Goal: Information Seeking & Learning: Learn about a topic

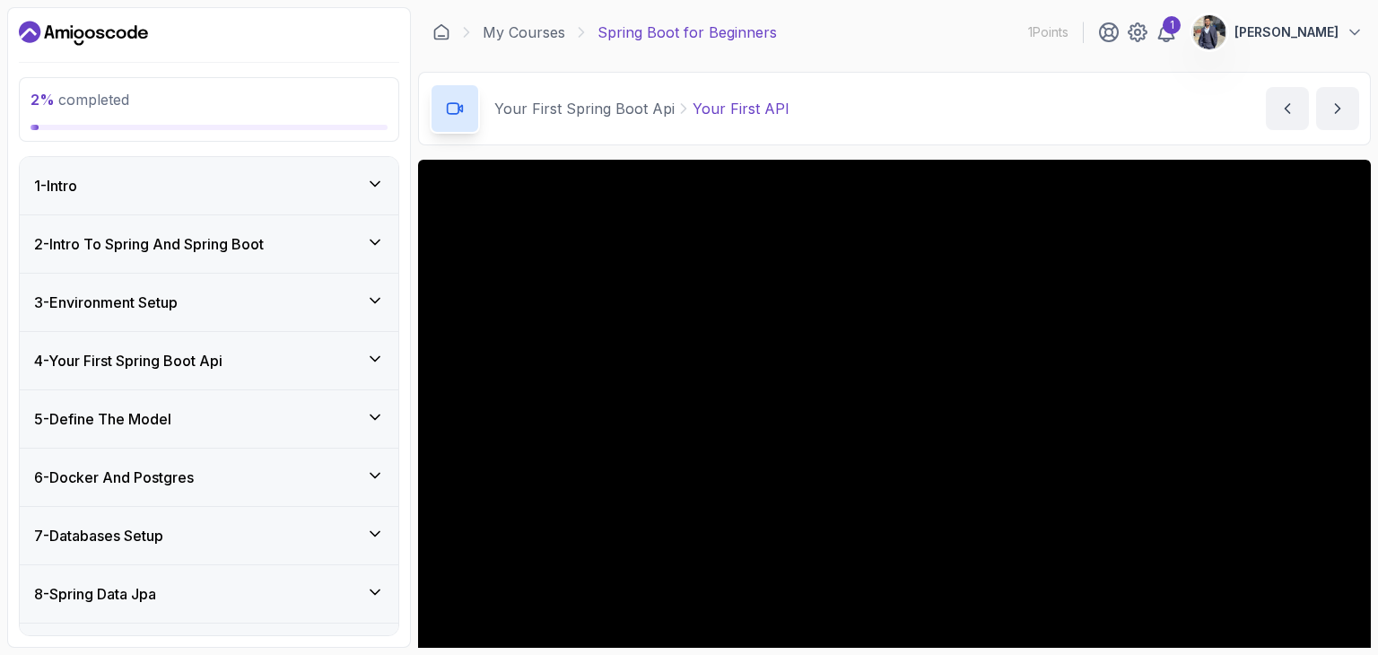
click at [200, 307] on div "3 - Environment Setup" at bounding box center [209, 303] width 350 height 22
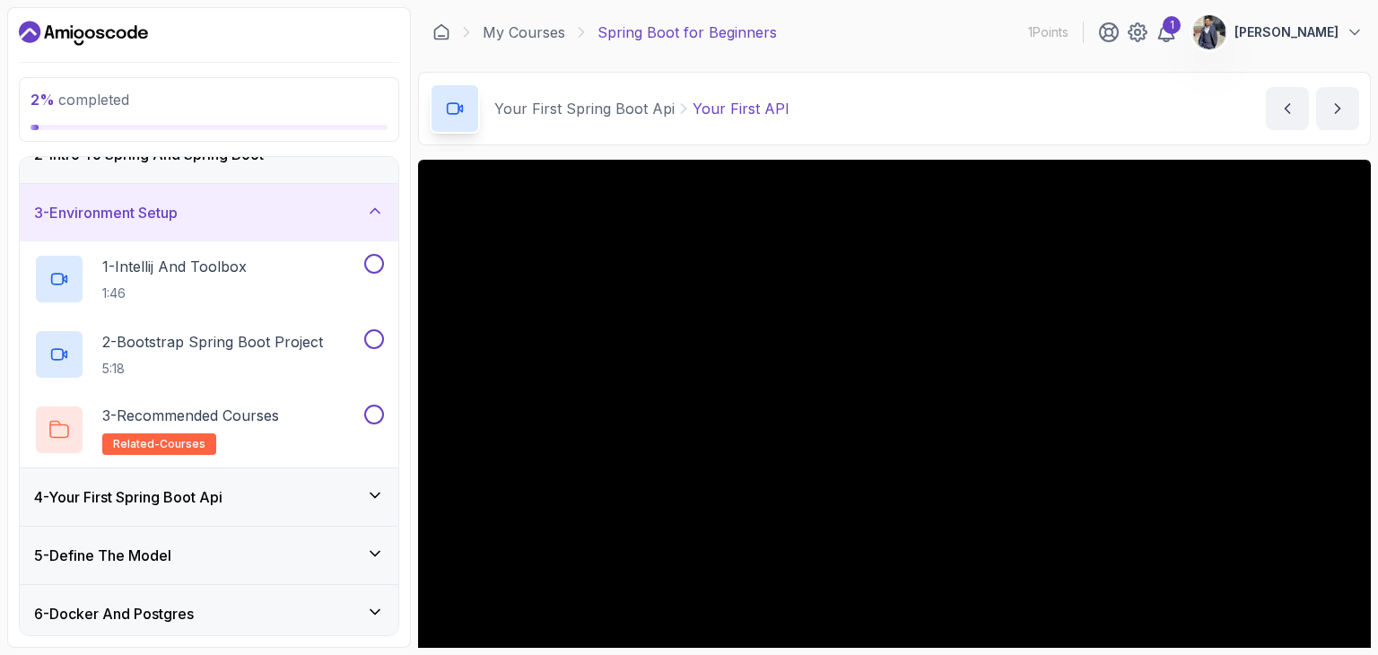
click at [190, 507] on div "4 - Your First Spring Boot Api" at bounding box center [209, 496] width 379 height 57
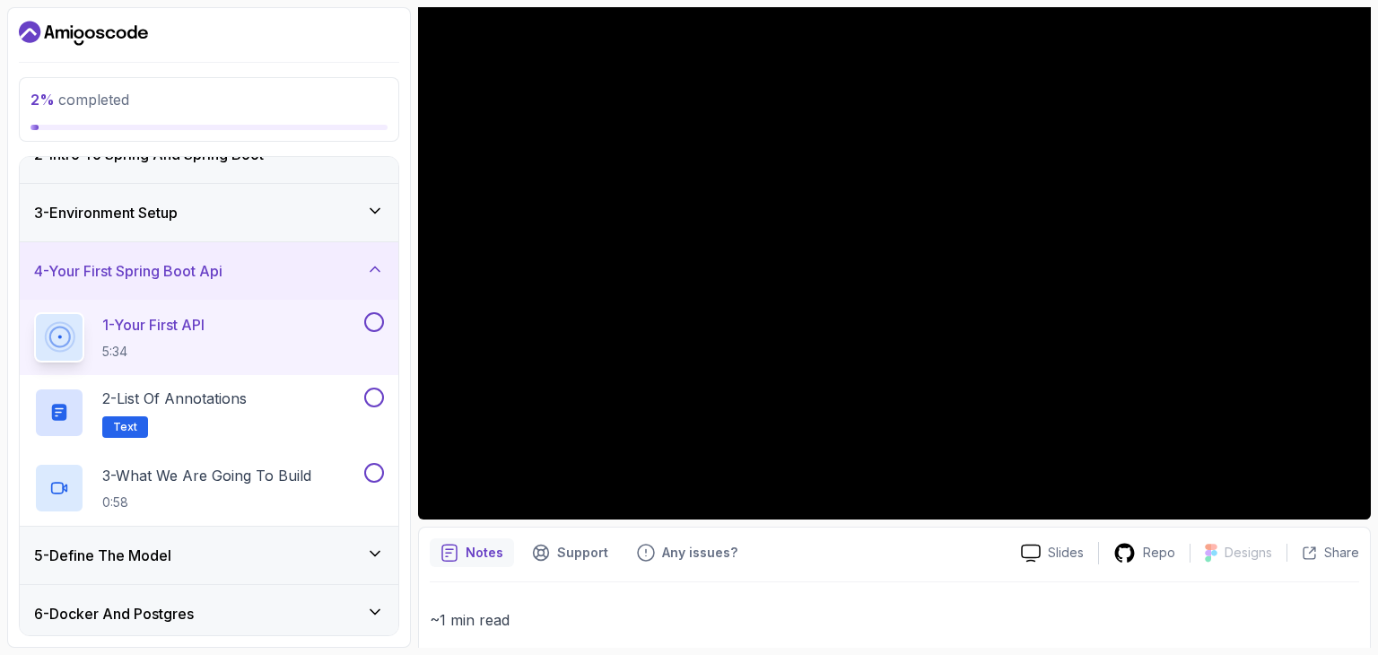
scroll to position [179, 0]
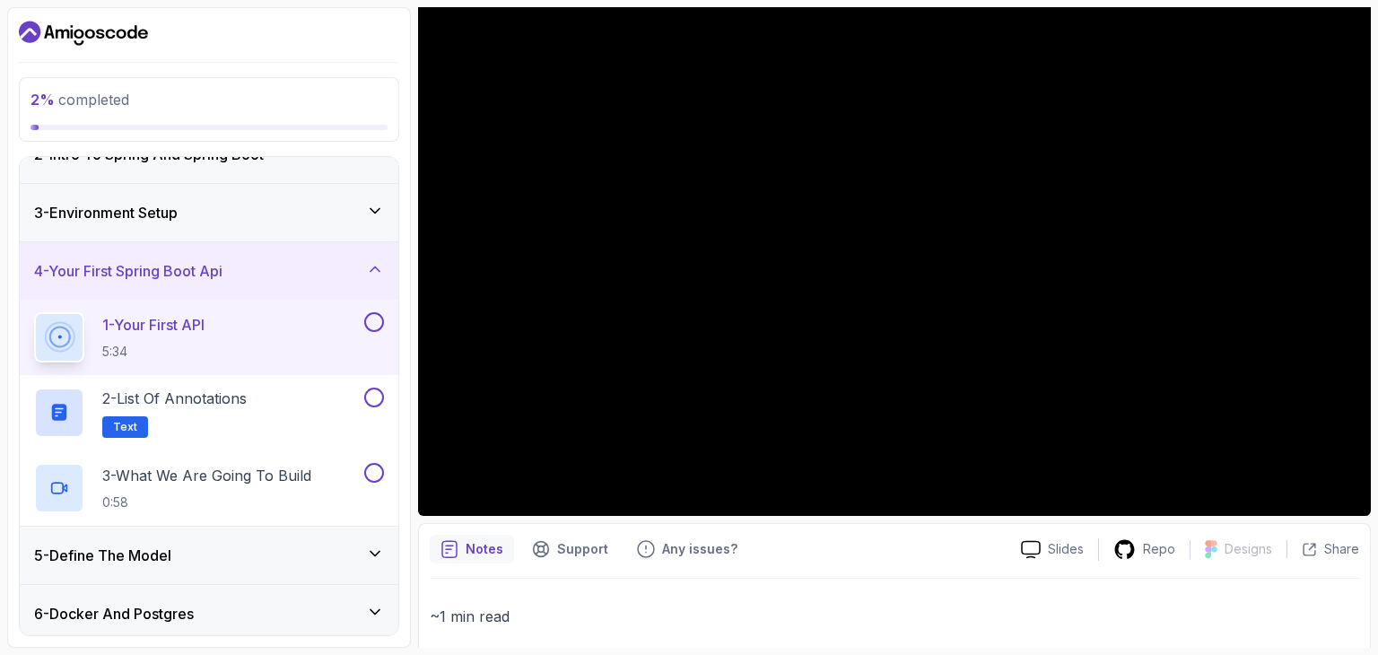
click at [924, 624] on p "~1 min read" at bounding box center [894, 616] width 929 height 25
click at [1367, 567] on div "Notes Support Any issues? Slides Repo Designs Design not available Share ~1 min…" at bounding box center [894, 617] width 953 height 189
click at [238, 415] on h2 "2 - List of Annotations Text" at bounding box center [174, 413] width 144 height 50
click at [219, 403] on p "2 - List of Annotations" at bounding box center [174, 399] width 144 height 22
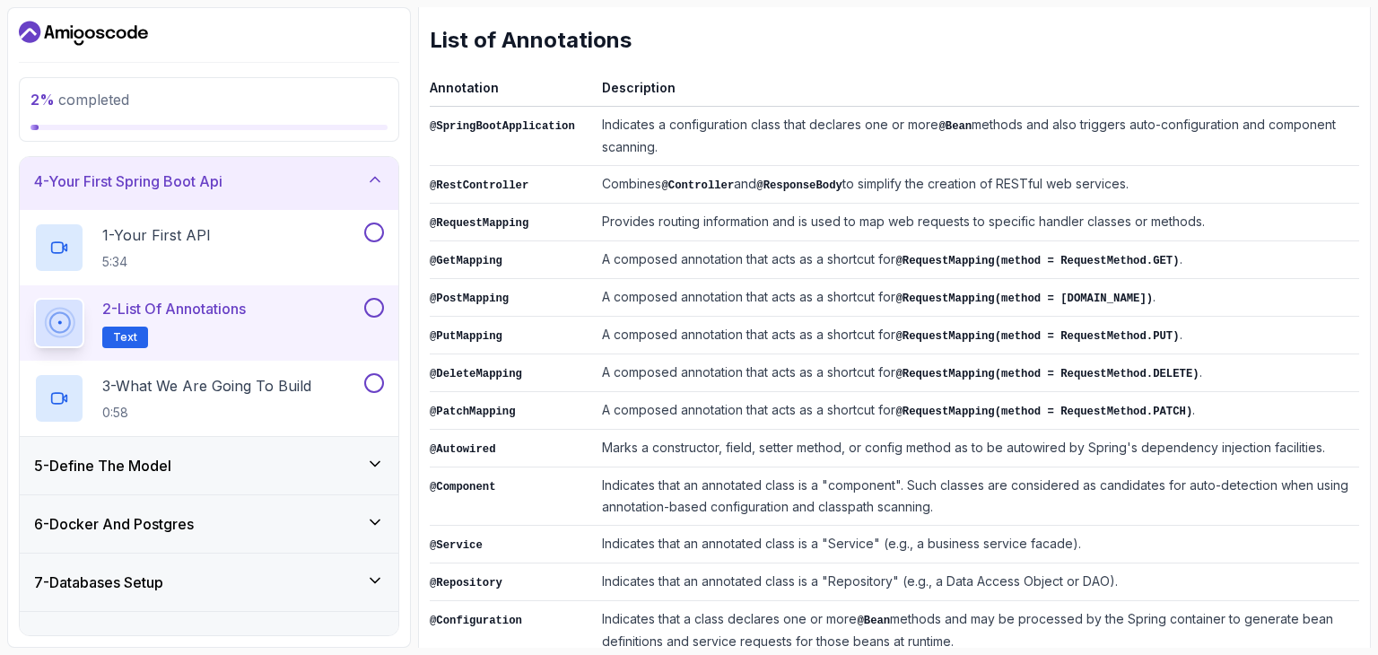
scroll to position [269, 0]
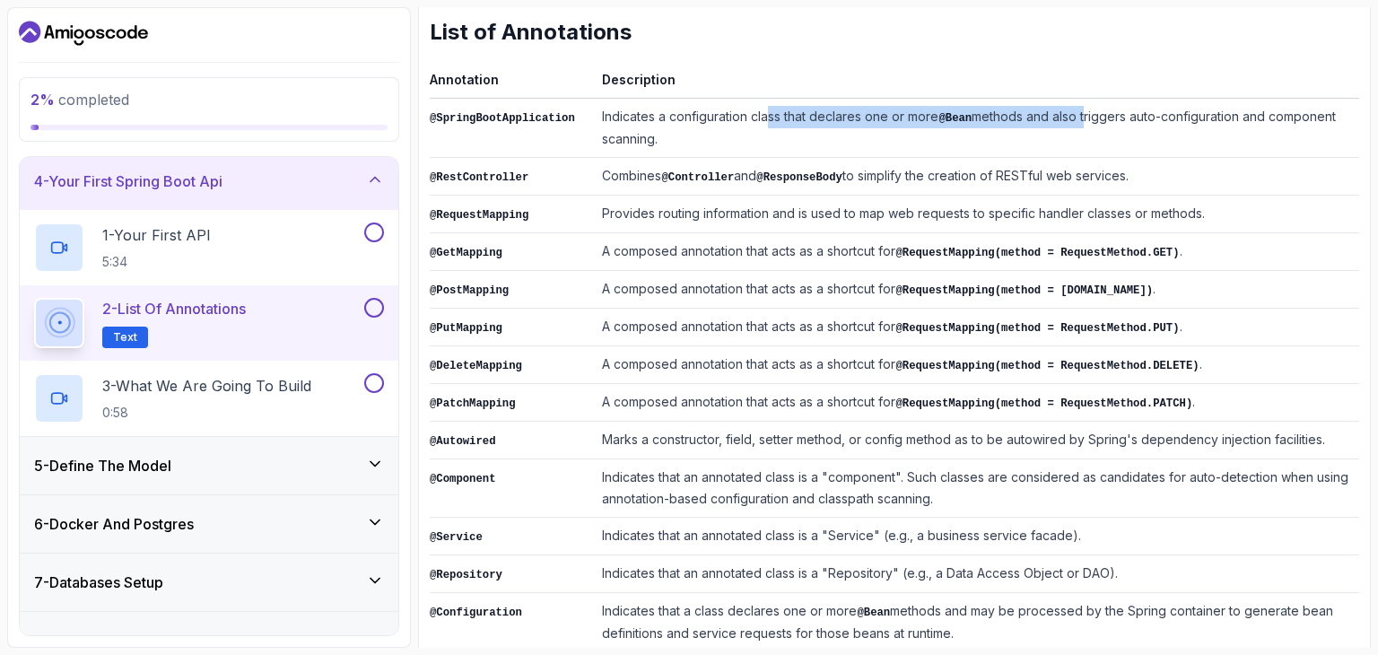
drag, startPoint x: 809, startPoint y: 122, endPoint x: 1070, endPoint y: 111, distance: 261.3
click at [1070, 111] on td "Indicates a configuration class that declares one or more @Bean methods and als…" at bounding box center [977, 128] width 764 height 59
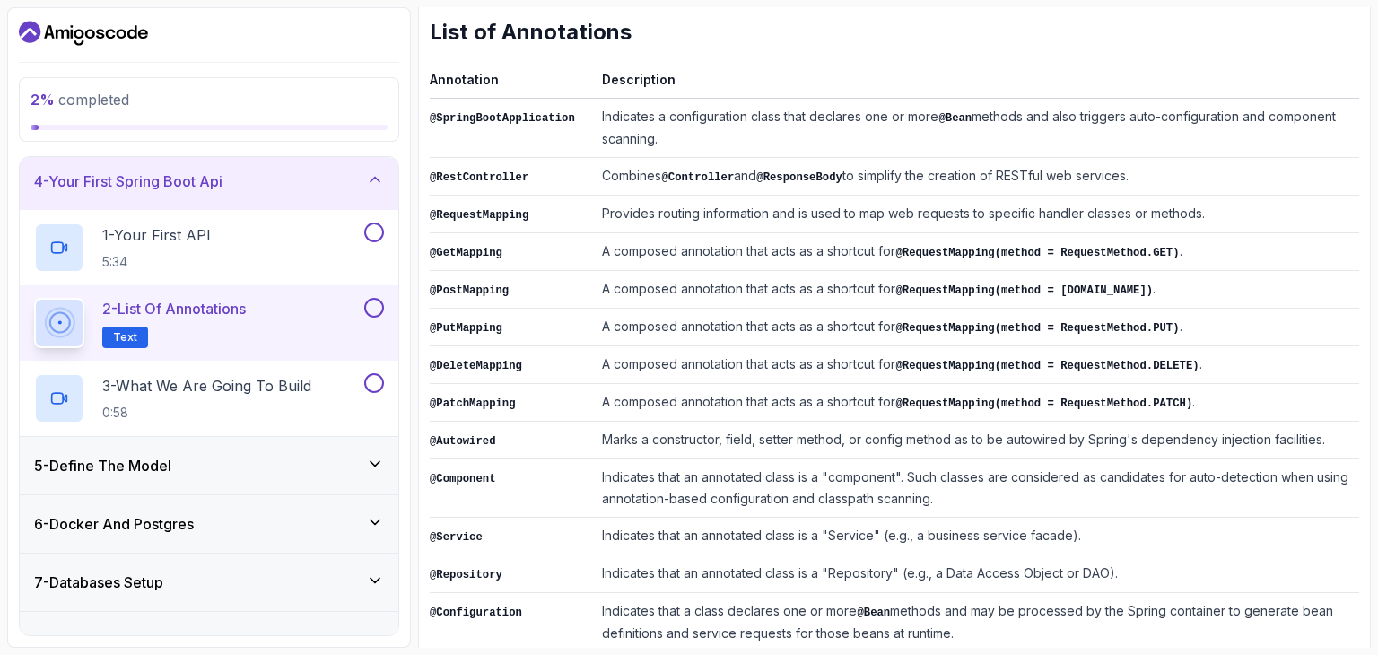
drag, startPoint x: 884, startPoint y: 146, endPoint x: 651, endPoint y: 152, distance: 232.4
click at [880, 148] on td "Indicates a configuration class that declares one or more @Bean methods and als…" at bounding box center [977, 128] width 764 height 59
drag, startPoint x: 840, startPoint y: 177, endPoint x: 874, endPoint y: 177, distance: 34.1
click at [874, 177] on td "Combines @Controller and @ResponseBody to simplify the creation of RESTful web …" at bounding box center [977, 177] width 764 height 38
drag, startPoint x: 908, startPoint y: 176, endPoint x: 962, endPoint y: 175, distance: 53.8
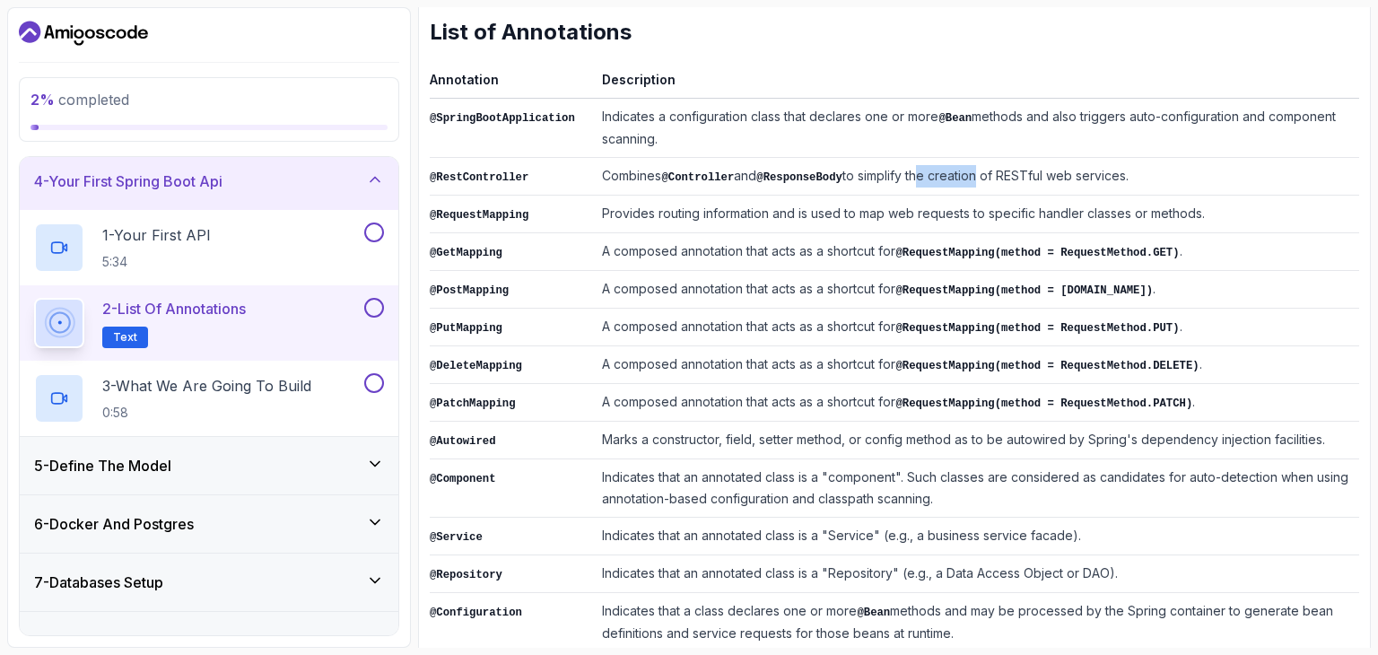
click at [962, 175] on td "Combines @Controller and @ResponseBody to simplify the creation of RESTful web …" at bounding box center [977, 177] width 764 height 38
drag, startPoint x: 1045, startPoint y: 170, endPoint x: 1105, endPoint y: 167, distance: 60.2
click at [1103, 168] on td "Combines @Controller and @ResponseBody to simplify the creation of RESTful web …" at bounding box center [977, 177] width 764 height 38
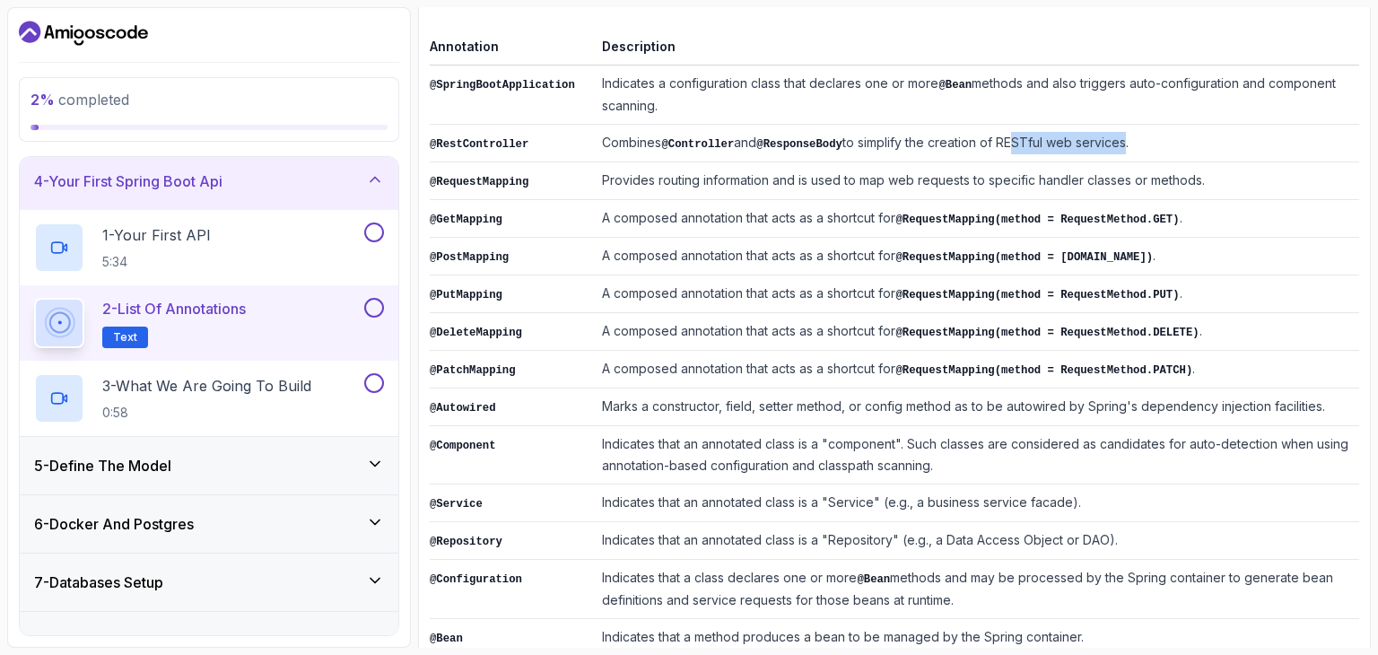
scroll to position [359, 0]
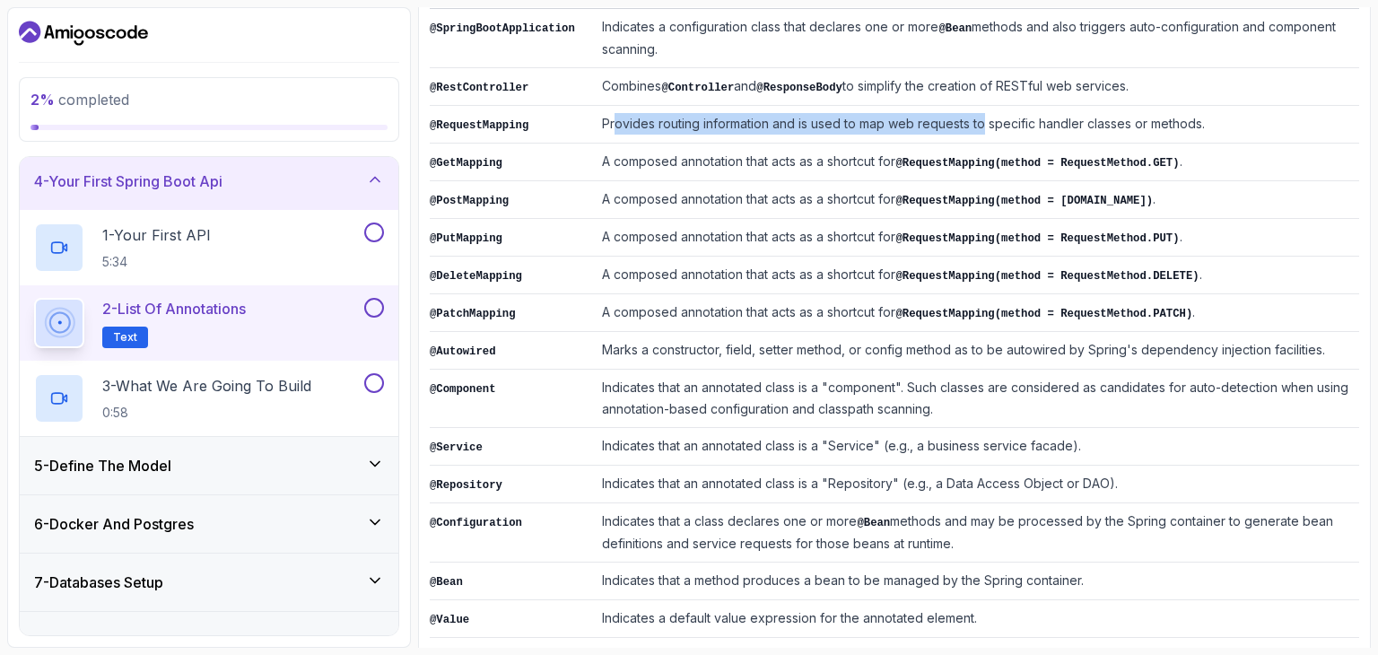
drag, startPoint x: 621, startPoint y: 129, endPoint x: 969, endPoint y: 121, distance: 348.2
click at [969, 121] on td "Provides routing information and is used to map web requests to specific handle…" at bounding box center [977, 125] width 764 height 38
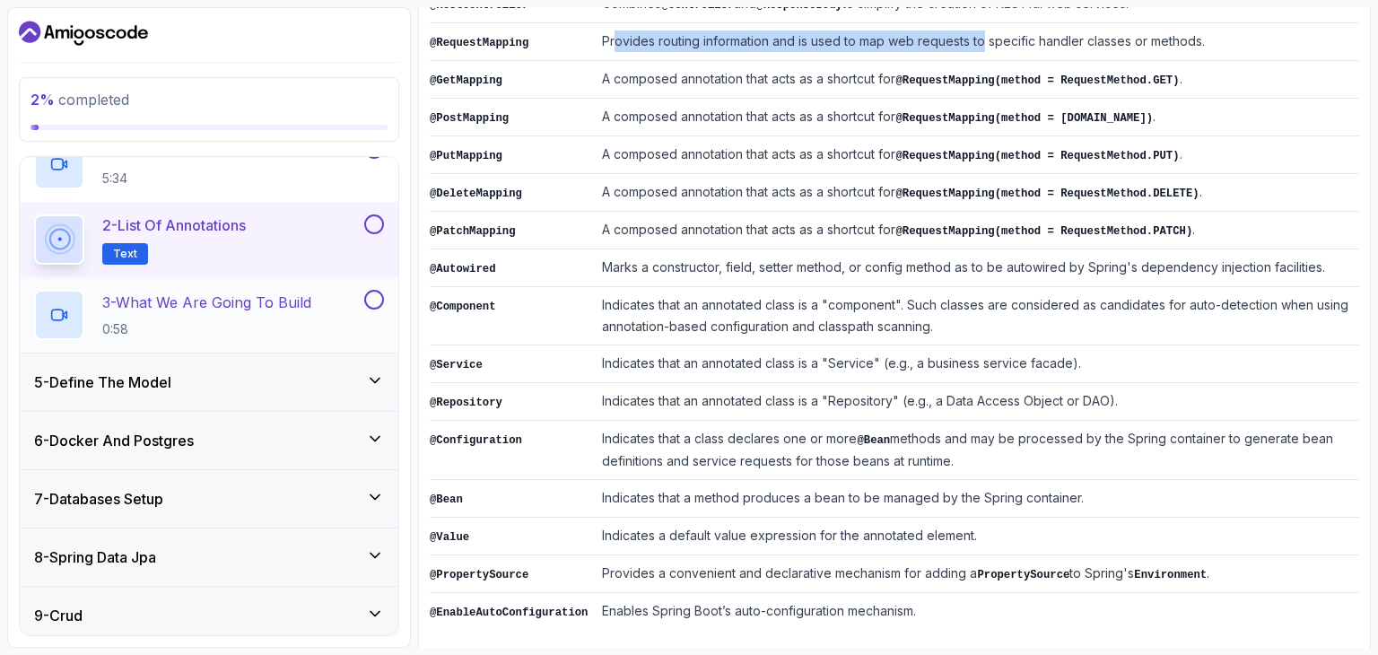
scroll to position [269, 0]
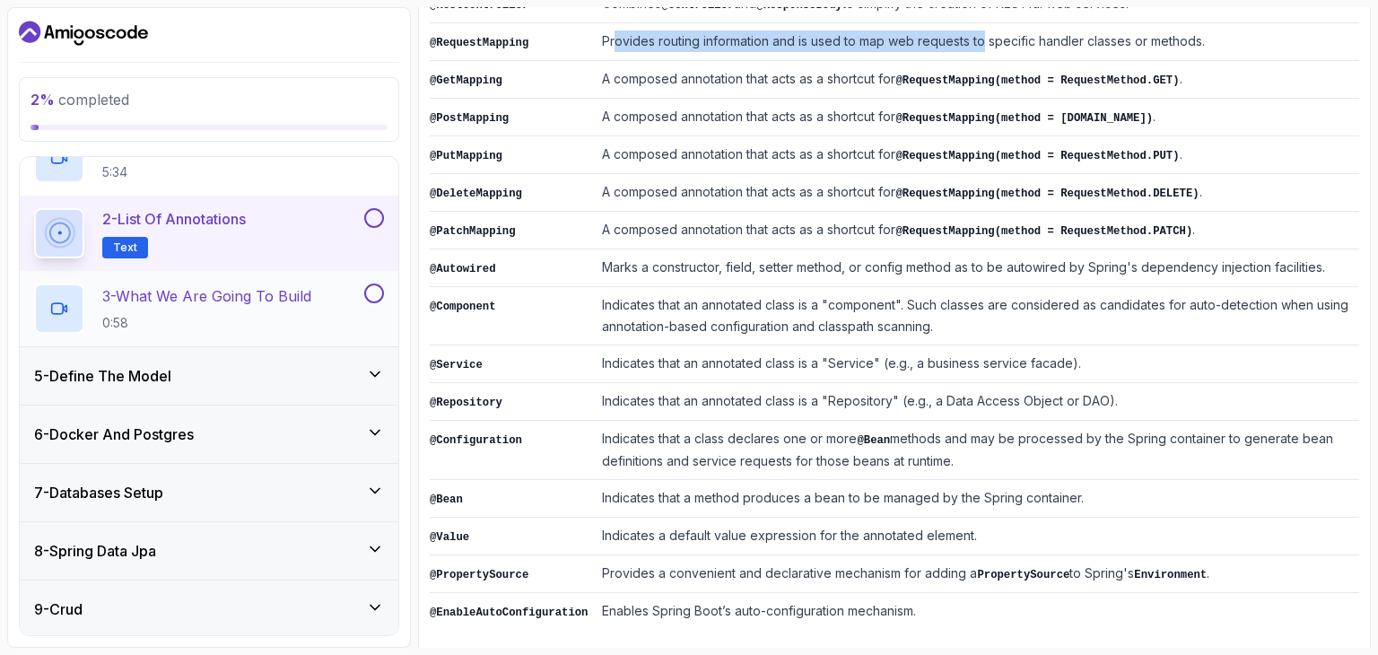
click at [276, 302] on p "3 - What We Are Going To Build" at bounding box center [206, 296] width 209 height 22
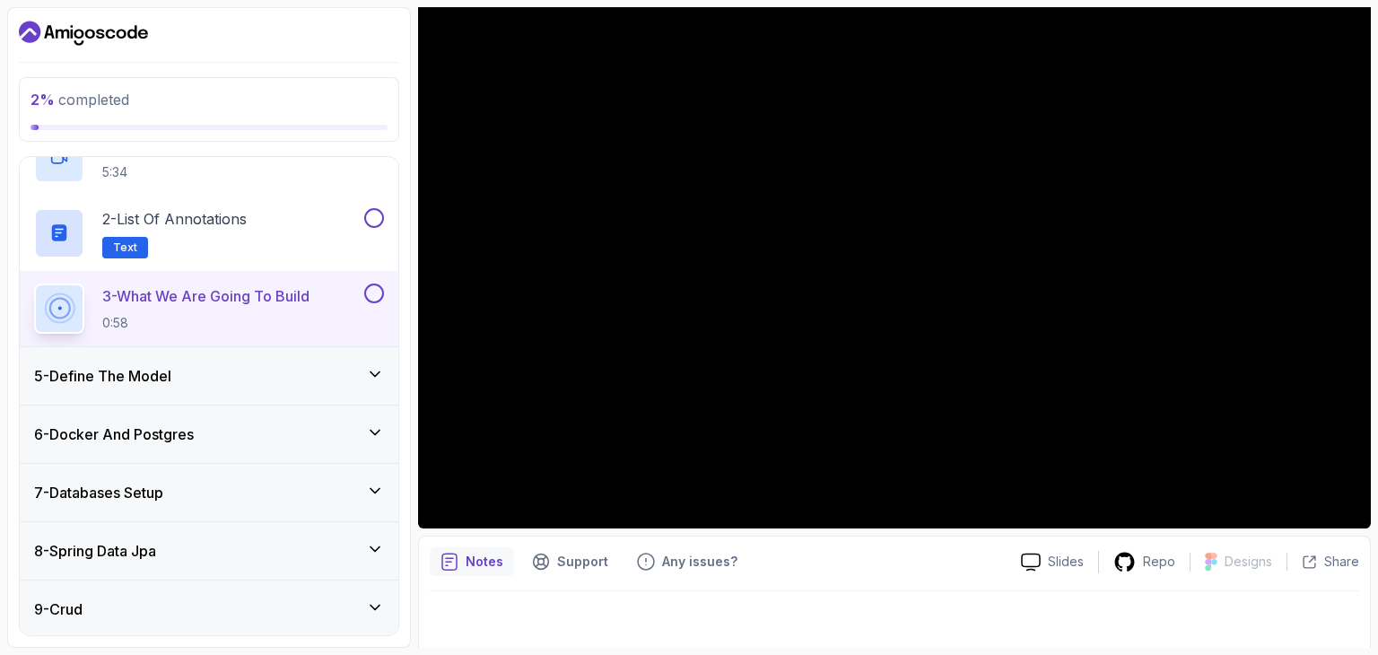
scroll to position [172, 0]
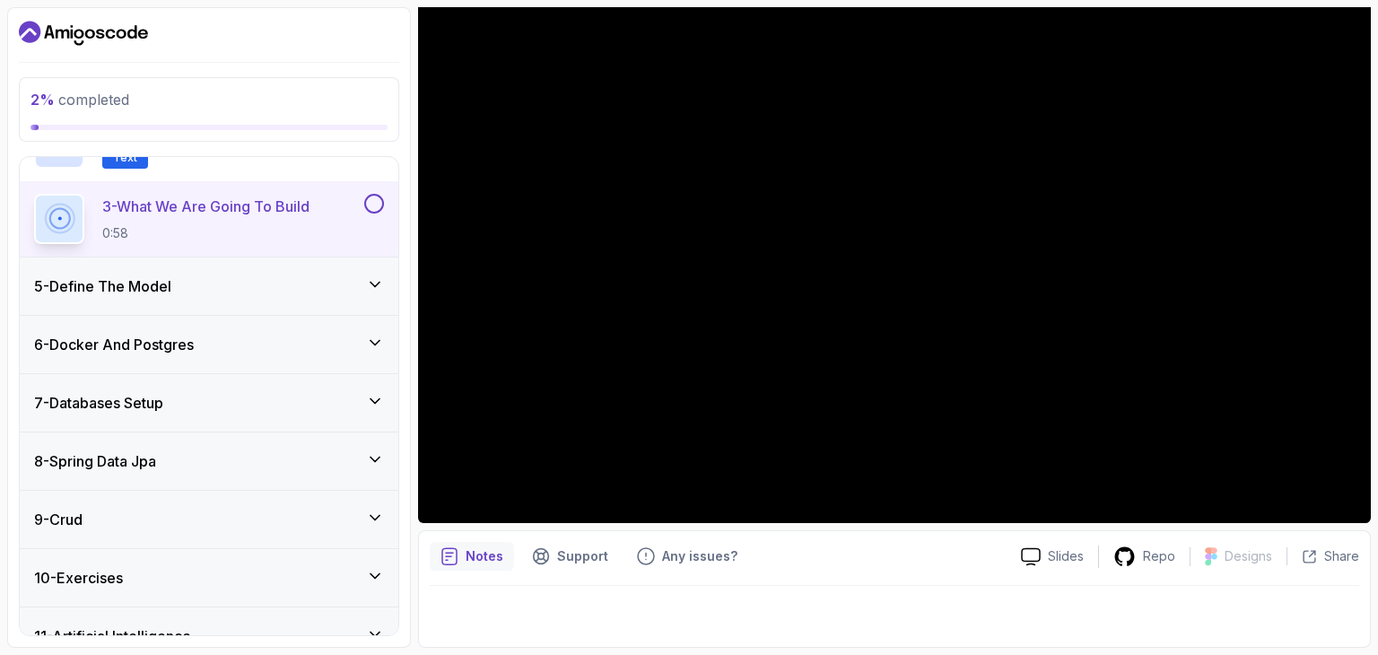
click at [249, 287] on div "5 - Define The Model" at bounding box center [209, 286] width 350 height 22
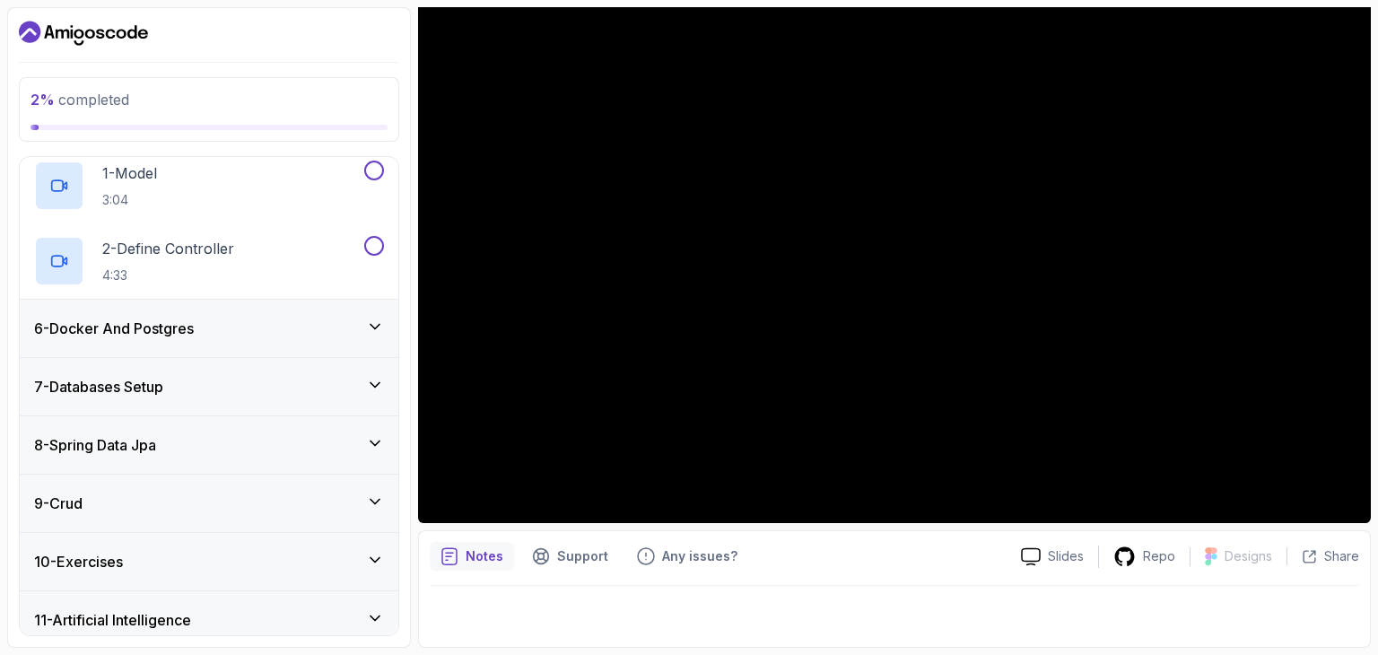
scroll to position [307, 0]
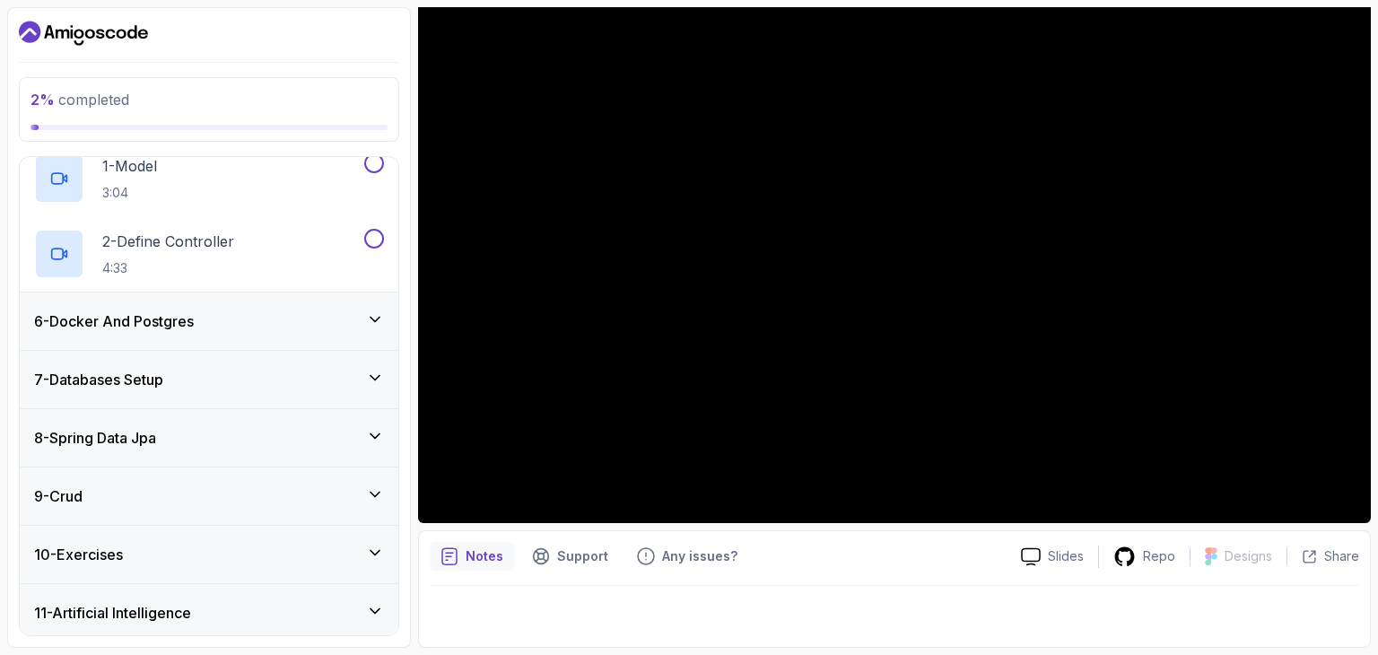
click at [208, 337] on div "6 - Docker And Postgres" at bounding box center [209, 320] width 379 height 57
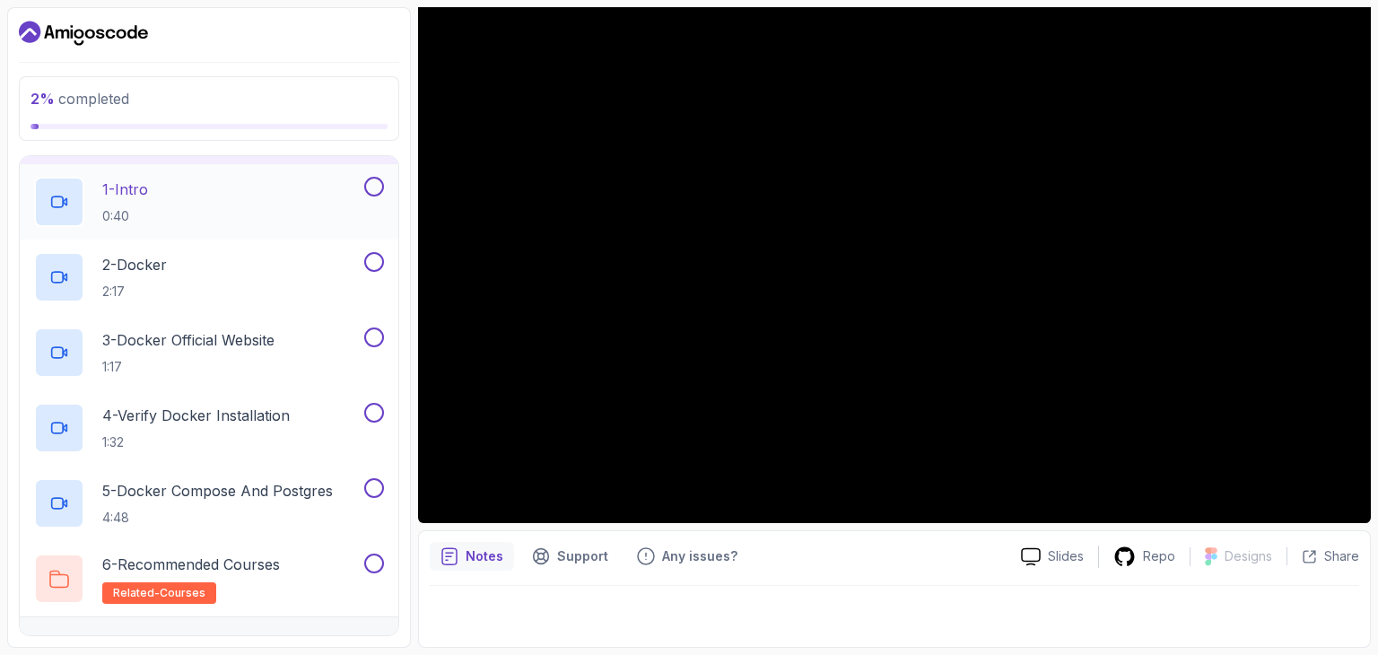
scroll to position [397, 0]
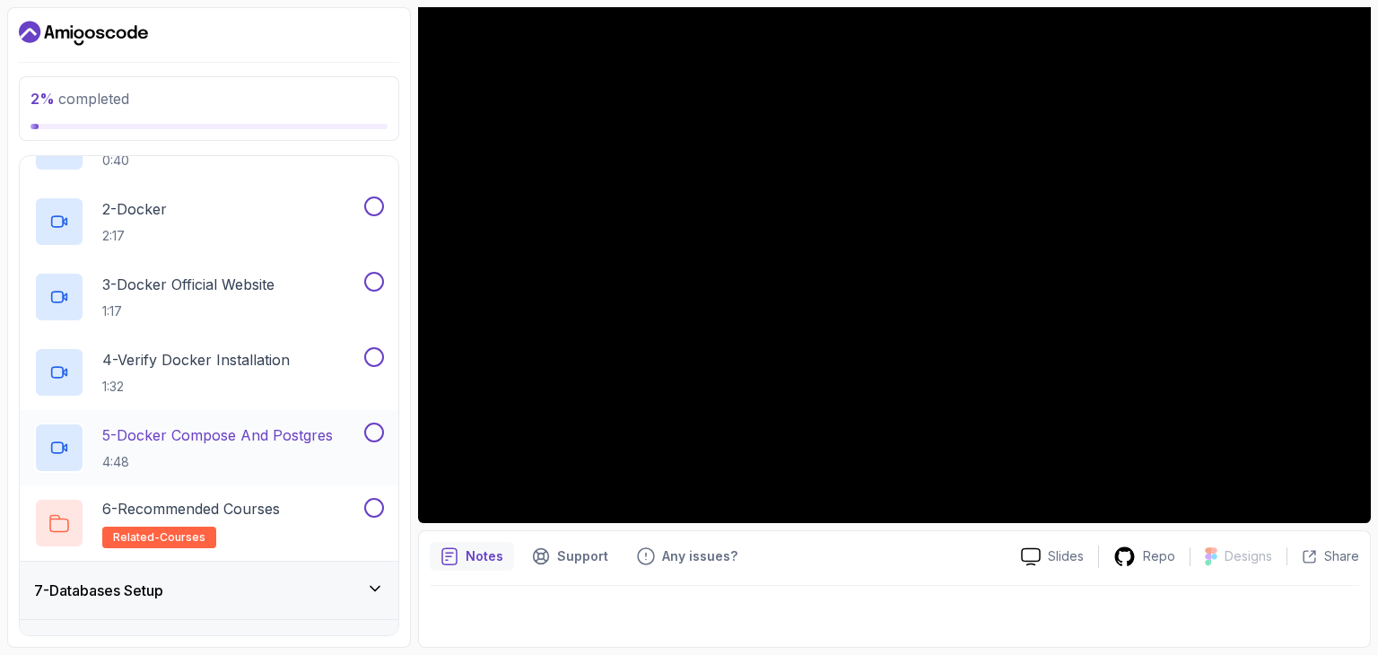
click at [260, 424] on p "5 - Docker Compose And Postgres" at bounding box center [217, 435] width 231 height 22
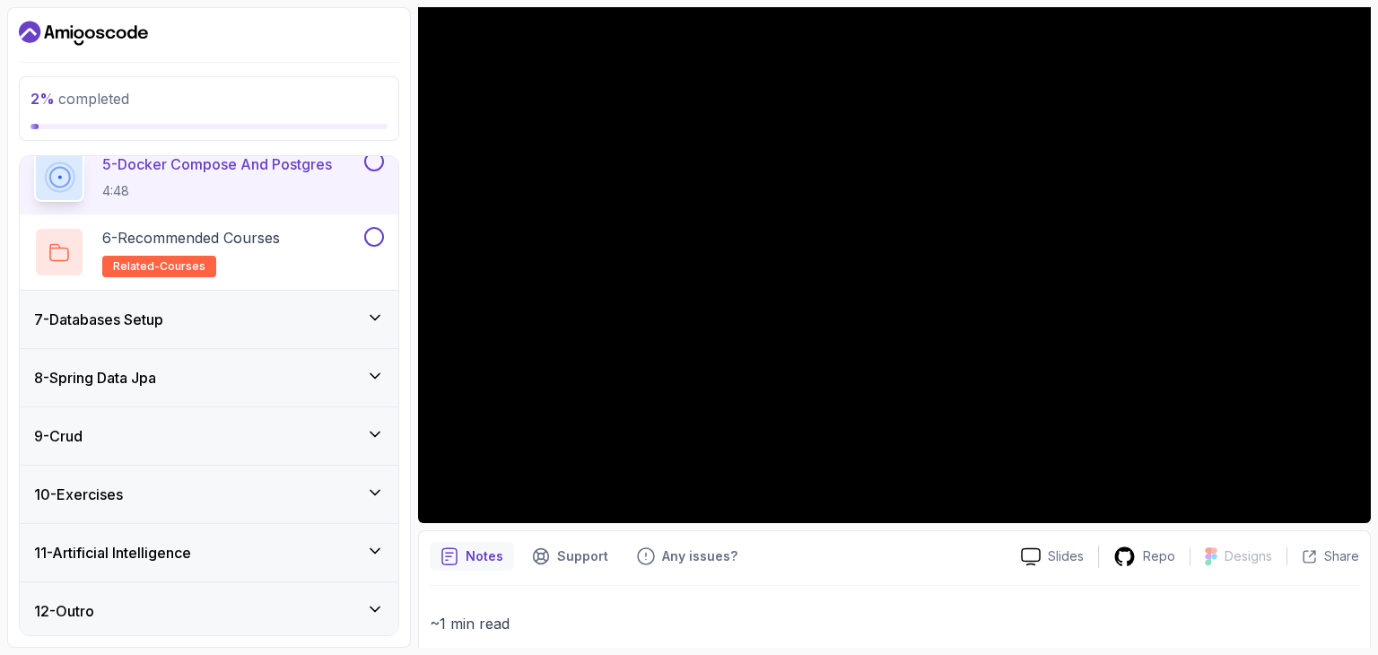
scroll to position [669, 0]
click at [154, 375] on h3 "8 - Spring Data Jpa" at bounding box center [95, 376] width 122 height 22
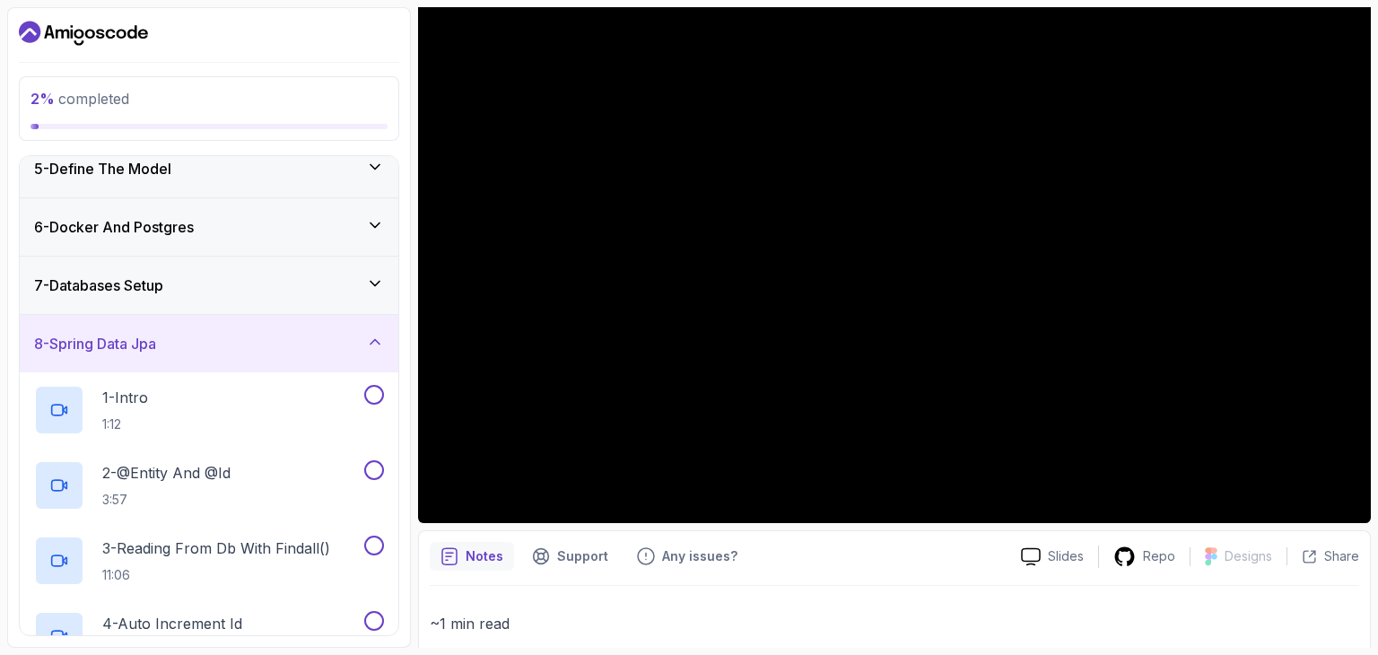
click at [228, 347] on div "8 - Spring Data Jpa" at bounding box center [209, 344] width 350 height 22
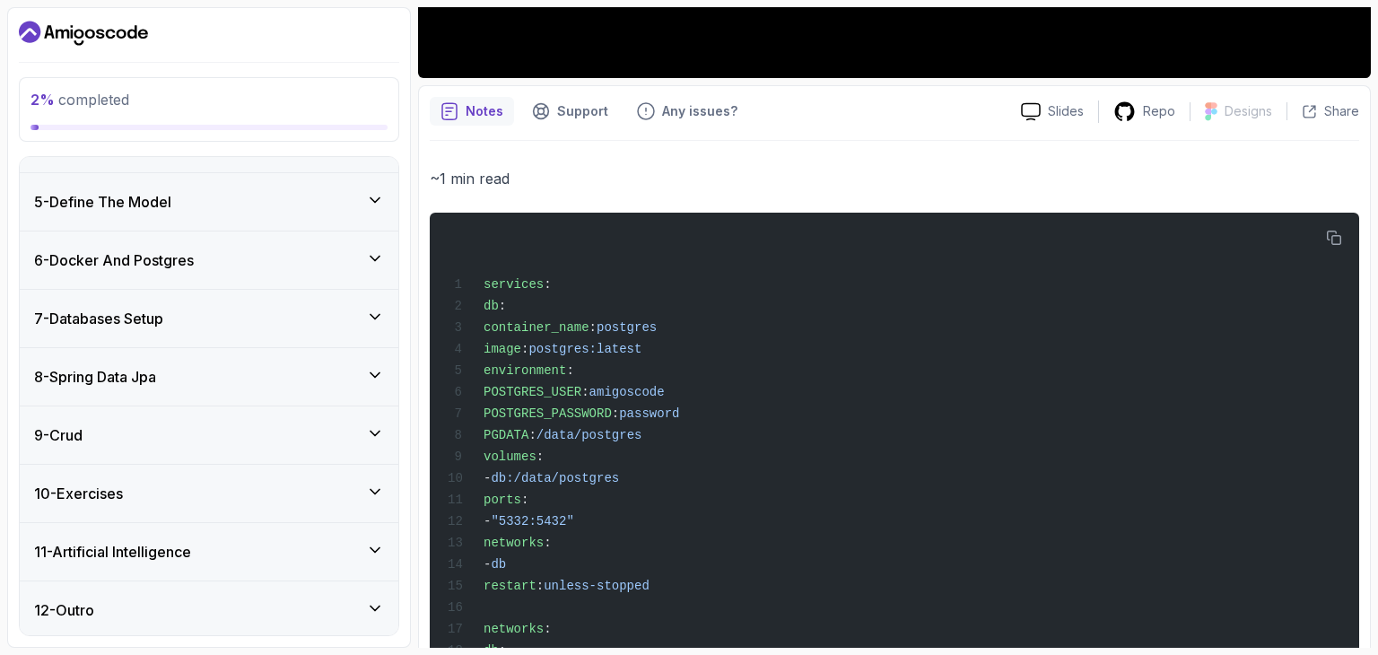
scroll to position [768, 0]
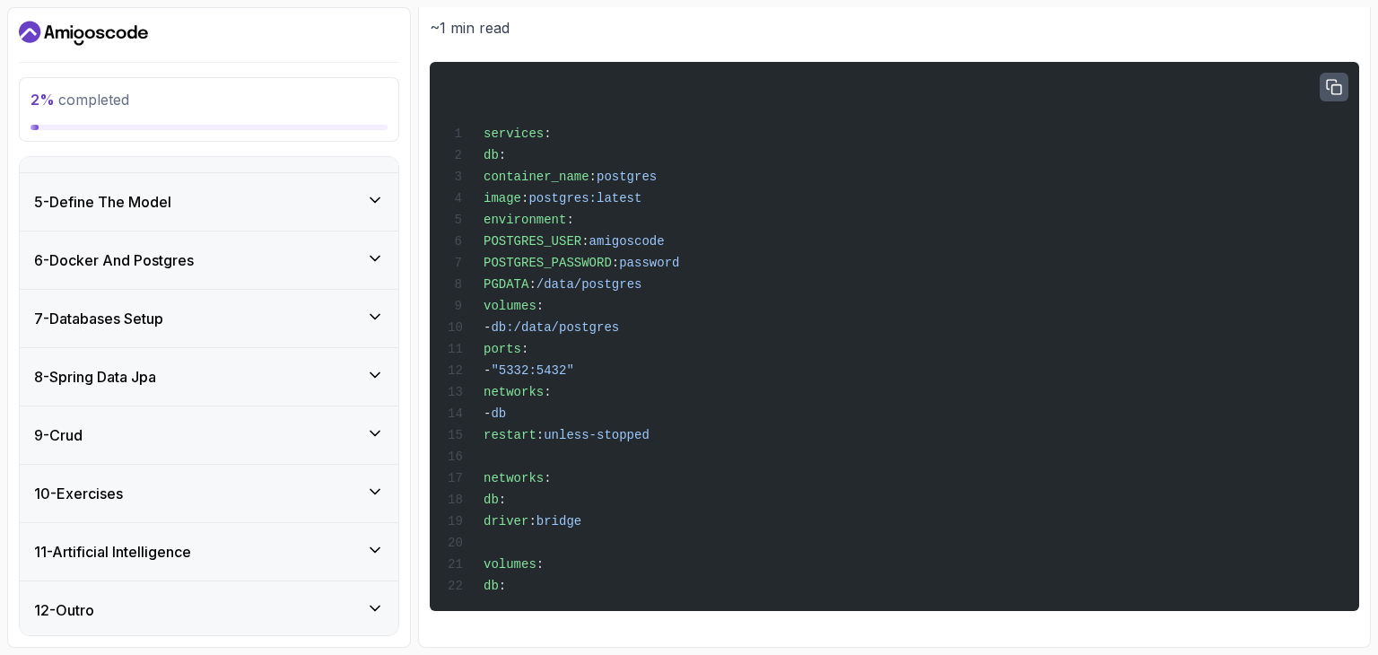
click at [1324, 94] on button "button" at bounding box center [1334, 87] width 29 height 29
click at [843, 251] on div "services : db : container_name : postgres image : postgres:latest environment :…" at bounding box center [894, 337] width 901 height 528
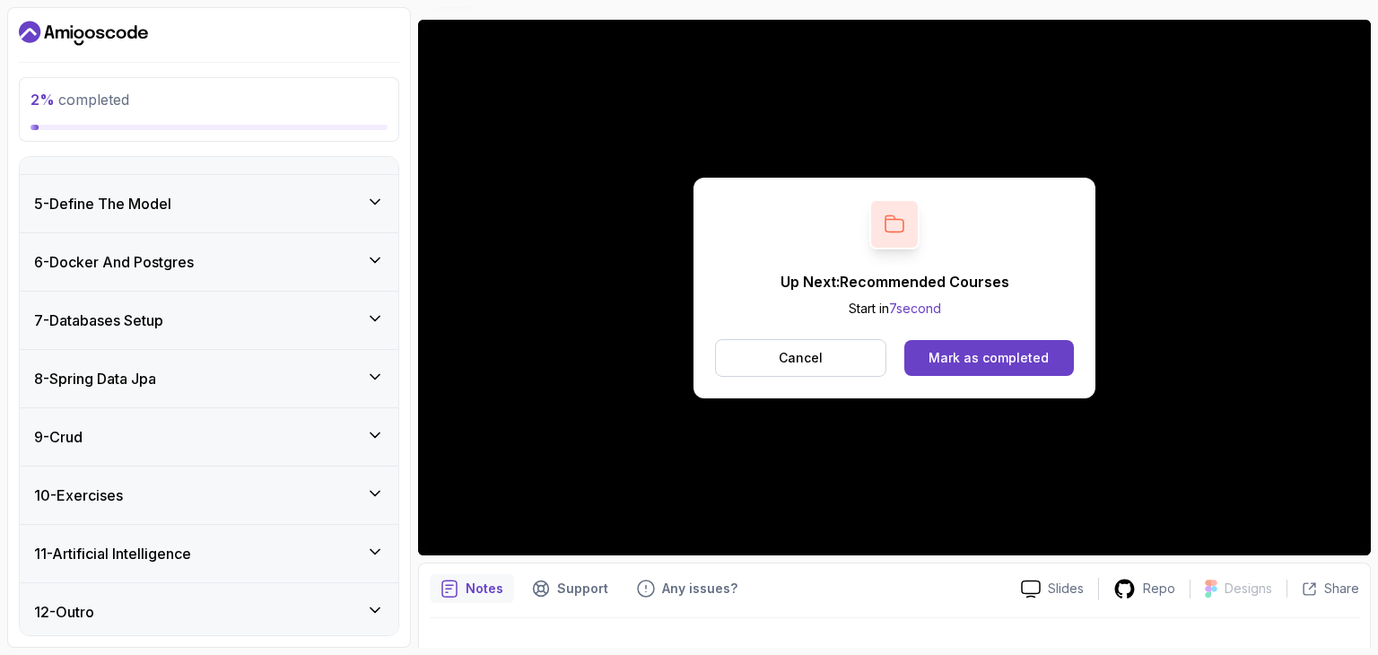
scroll to position [217, 0]
click at [352, 442] on div "9 - Crud" at bounding box center [209, 435] width 350 height 22
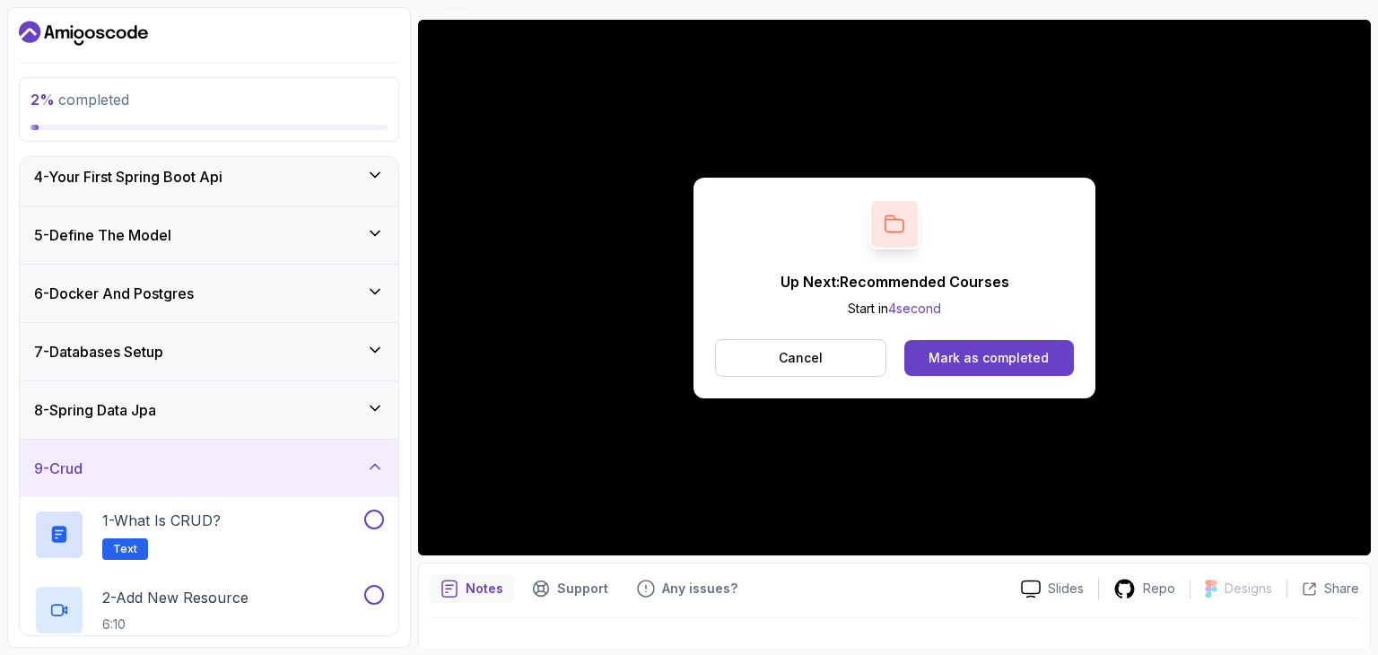
scroll to position [174, 0]
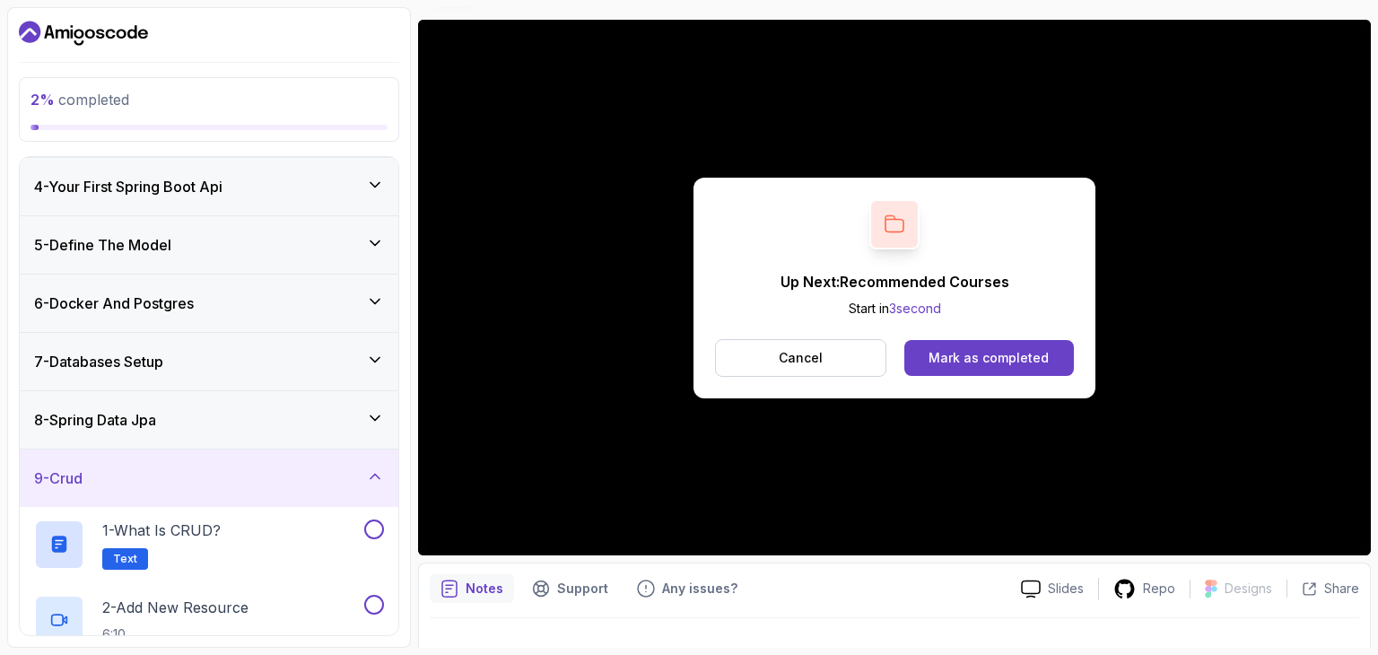
click at [263, 309] on div "6 - Docker And Postgres" at bounding box center [209, 303] width 350 height 22
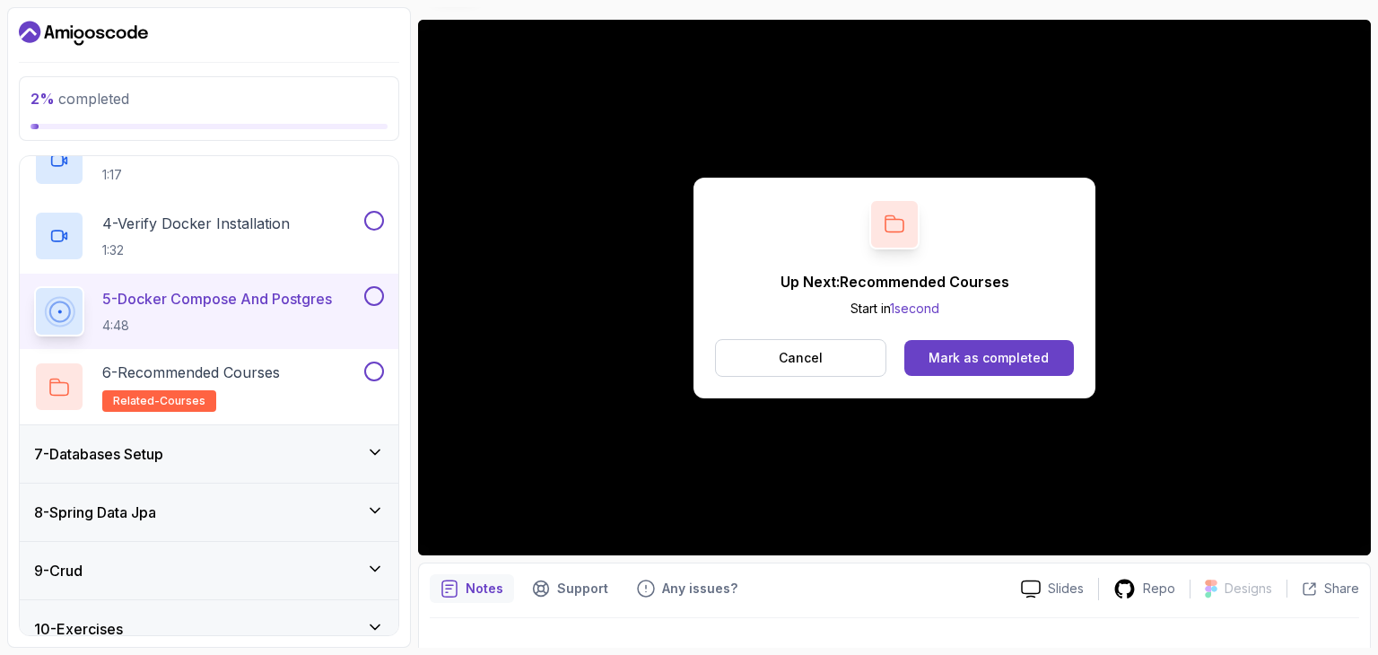
scroll to position [622, 0]
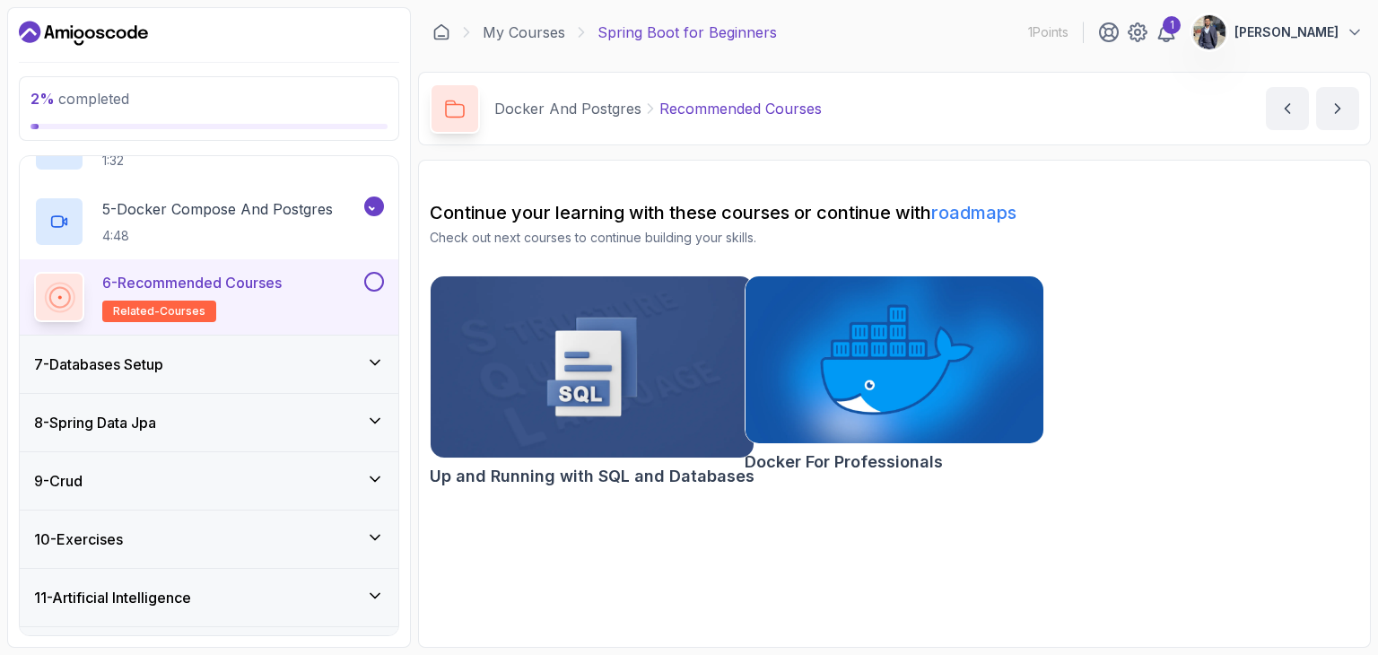
click at [307, 360] on div "7 - Databases Setup" at bounding box center [209, 364] width 350 height 22
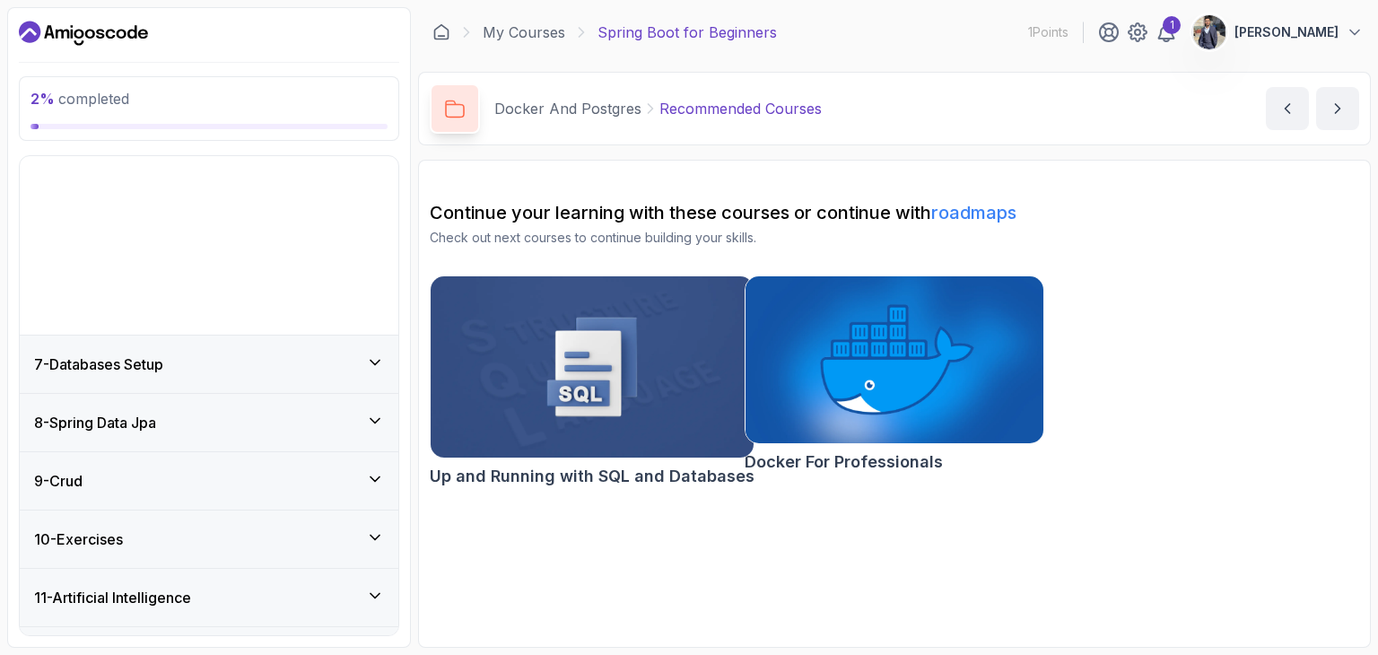
scroll to position [217, 0]
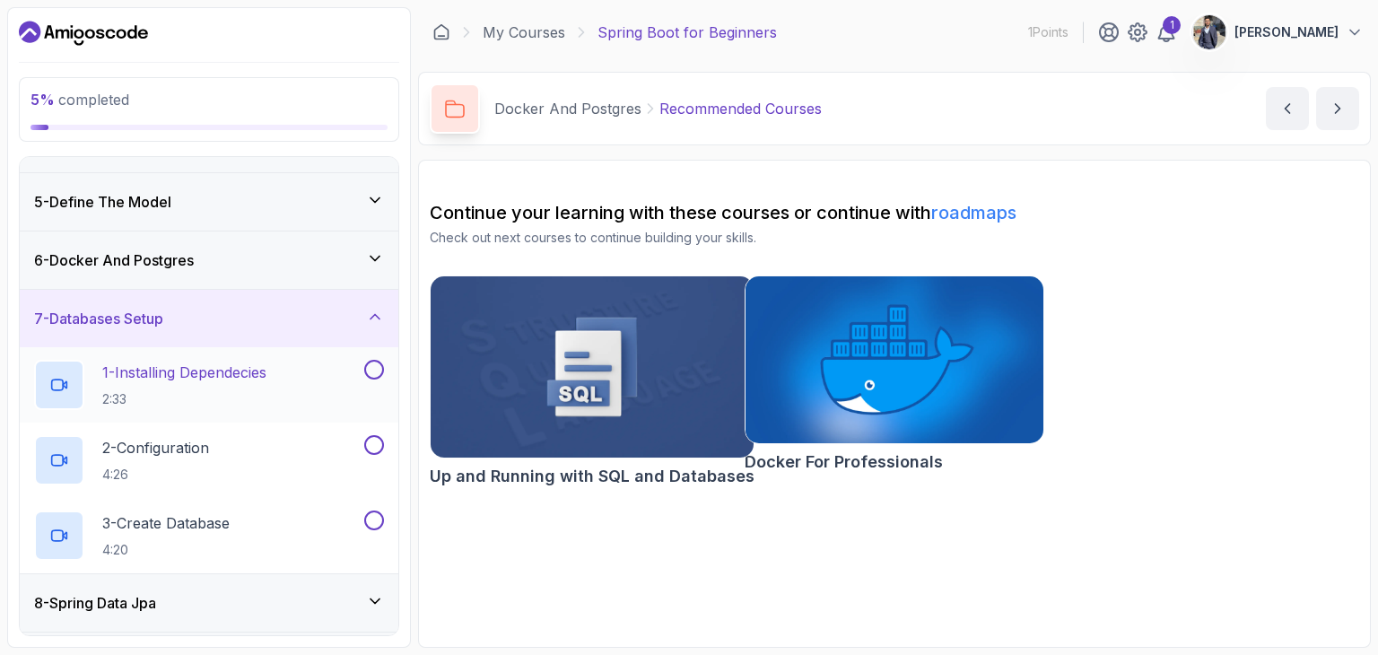
click at [252, 380] on h2 "1 - Installing Dependecies 2:33" at bounding box center [184, 385] width 164 height 47
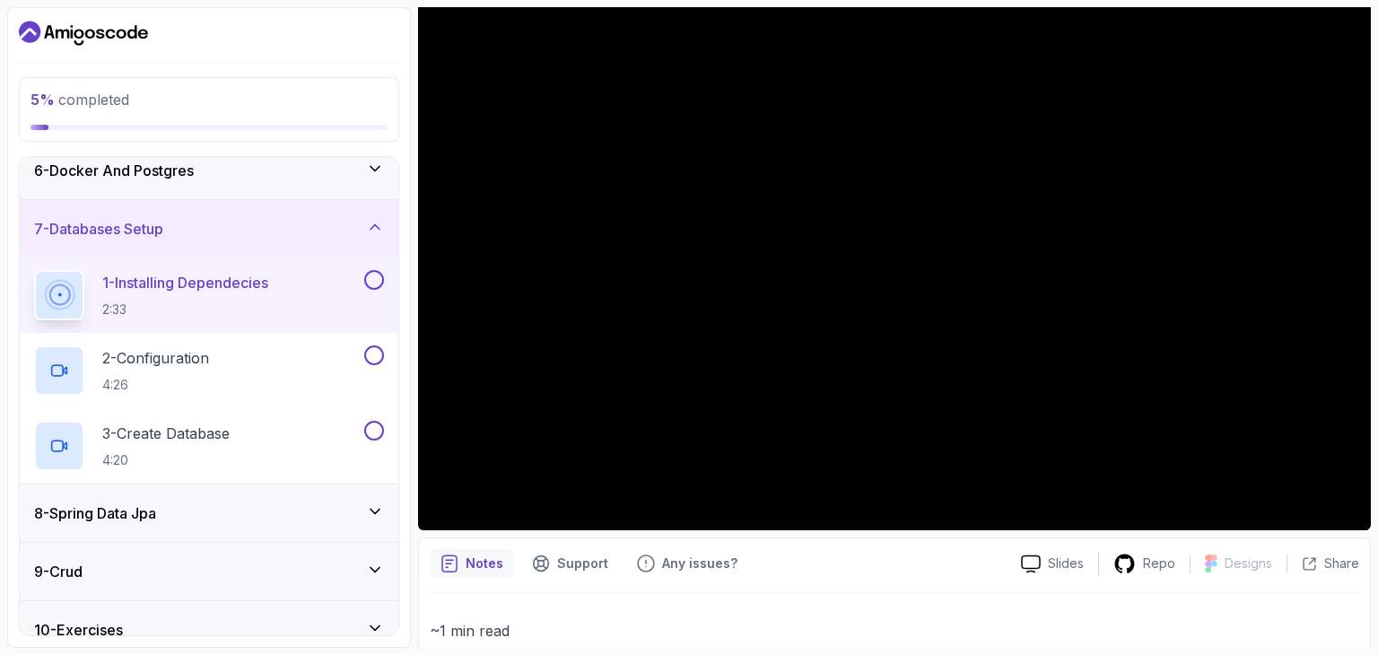
scroll to position [179, 0]
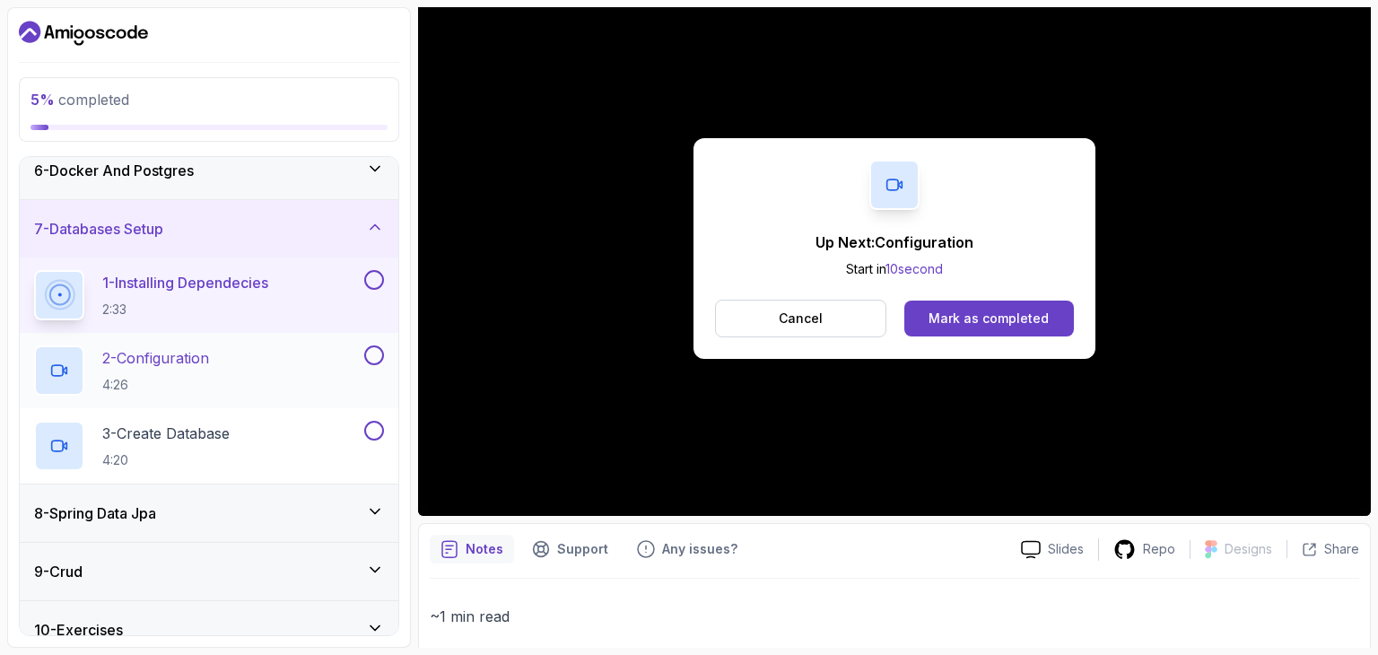
click at [209, 353] on p "2 - Configuration" at bounding box center [155, 358] width 107 height 22
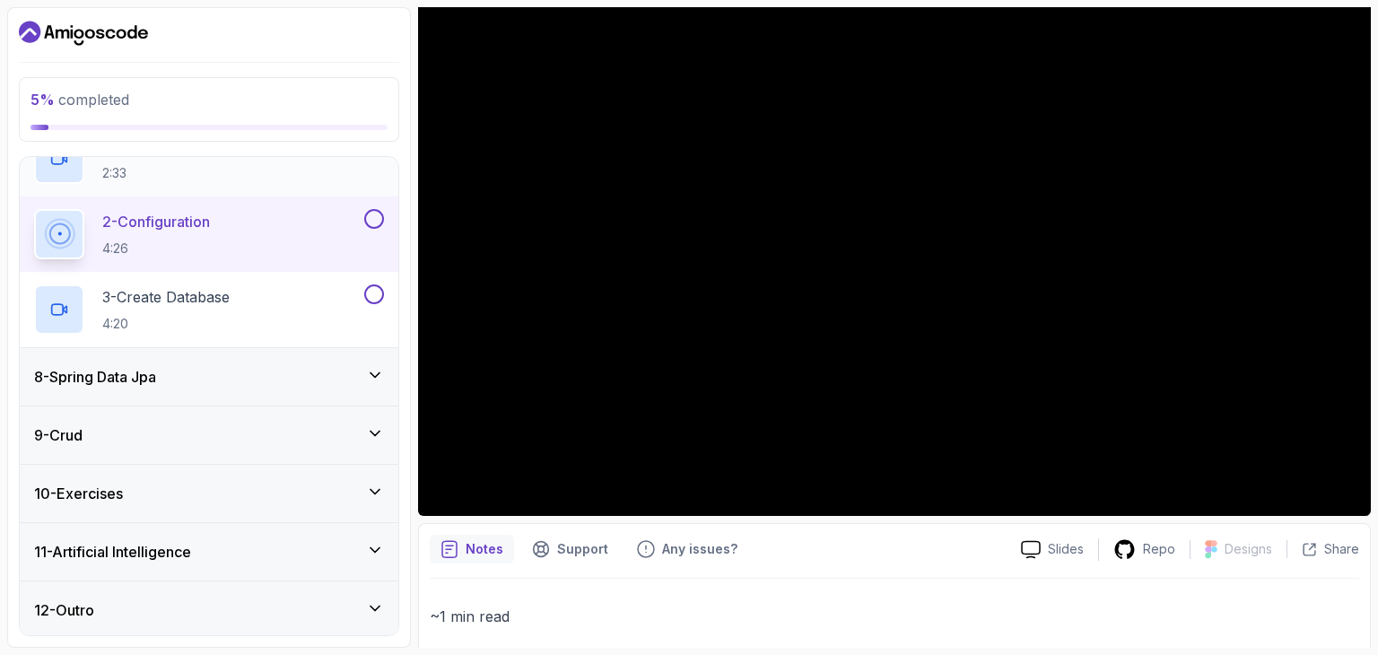
click at [222, 381] on div "8 - Spring Data Jpa" at bounding box center [209, 377] width 350 height 22
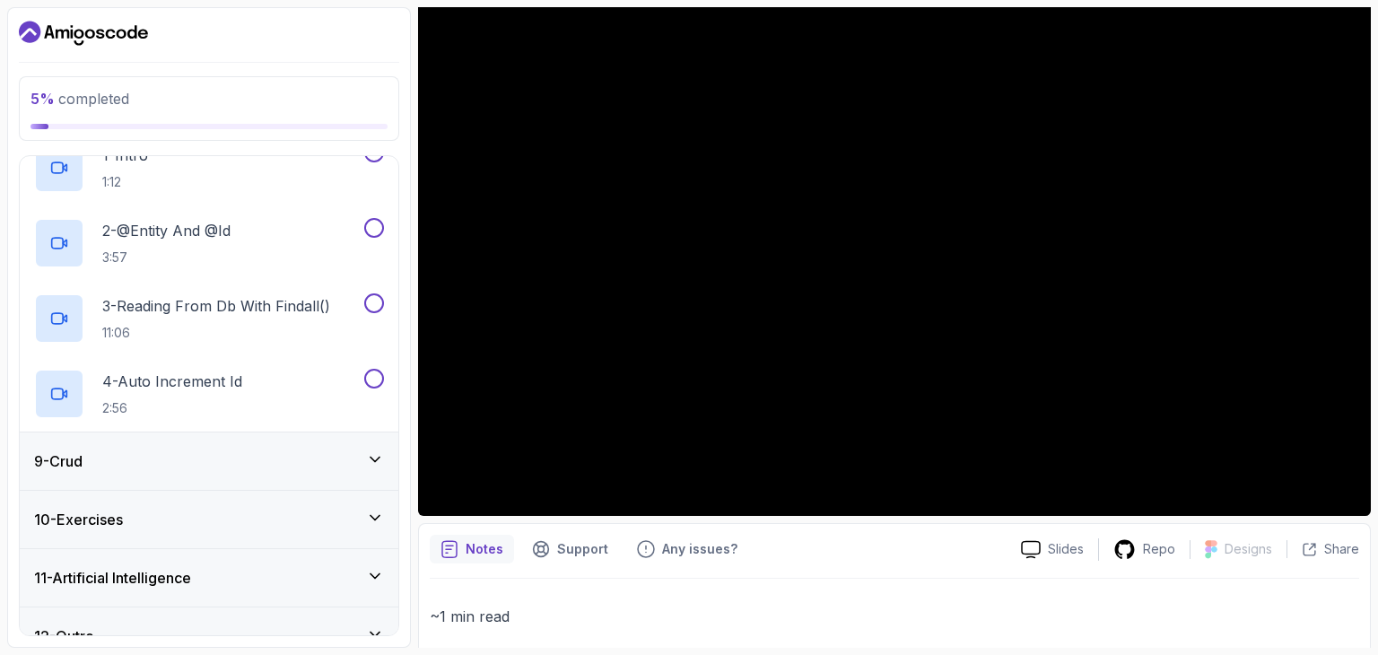
scroll to position [519, 0]
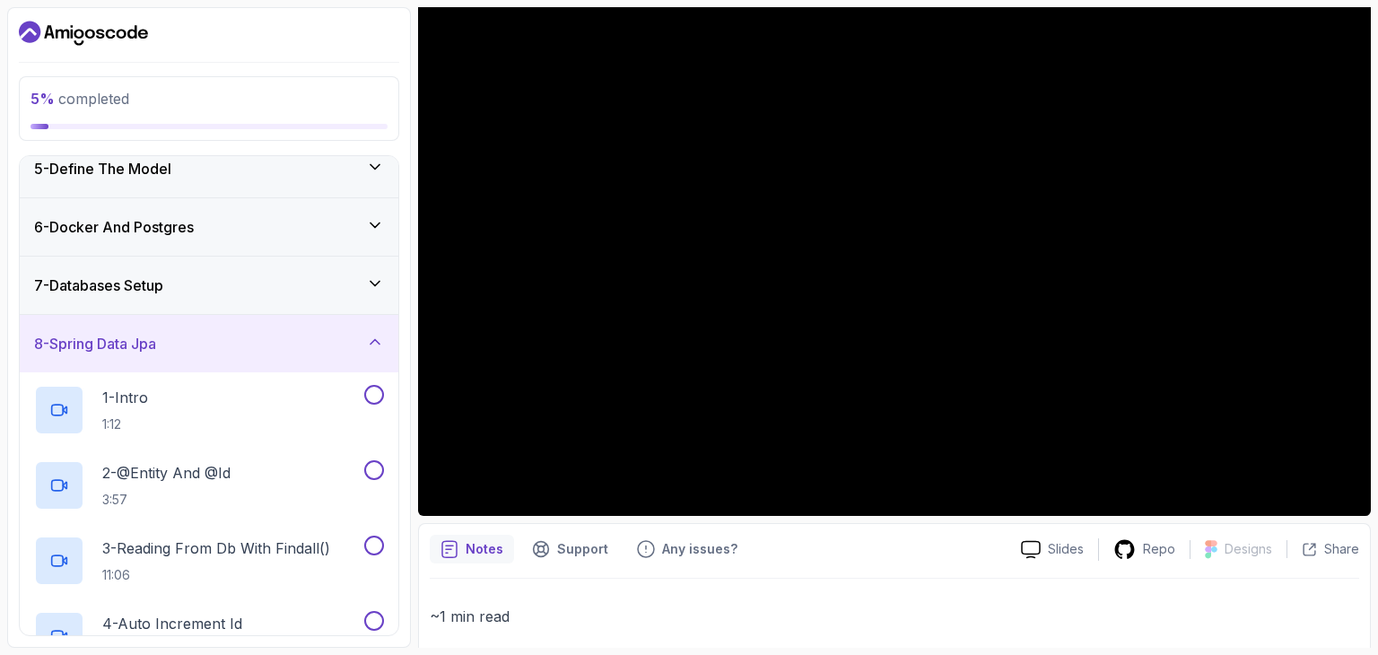
click at [244, 348] on div "8 - Spring Data Jpa" at bounding box center [209, 344] width 350 height 22
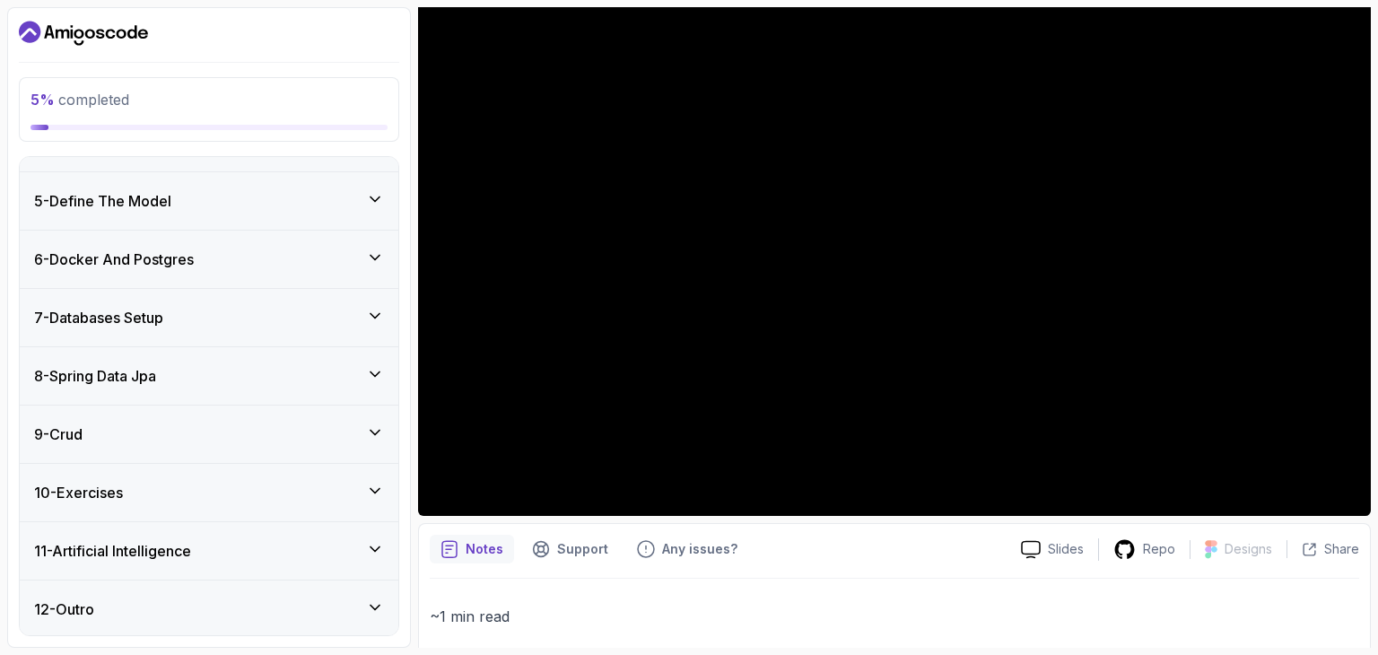
scroll to position [217, 0]
click at [865, 537] on div "Notes Support Any issues?" at bounding box center [718, 549] width 577 height 29
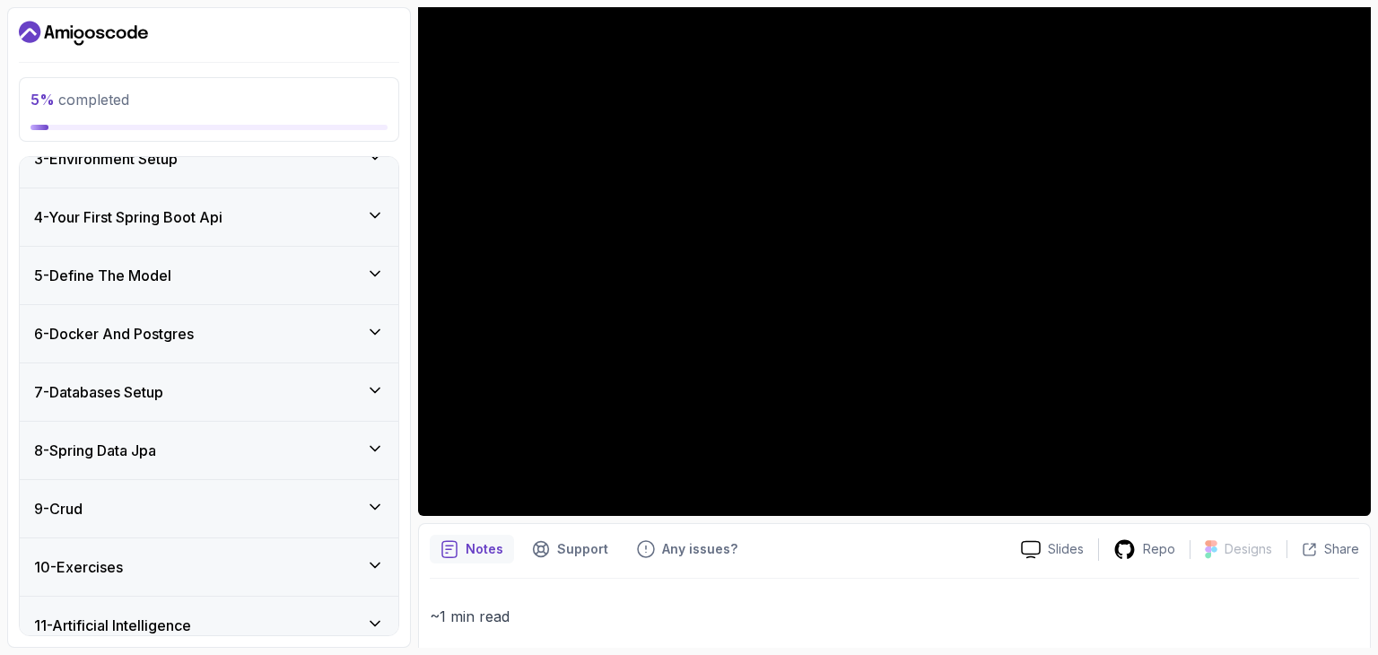
scroll to position [0, 0]
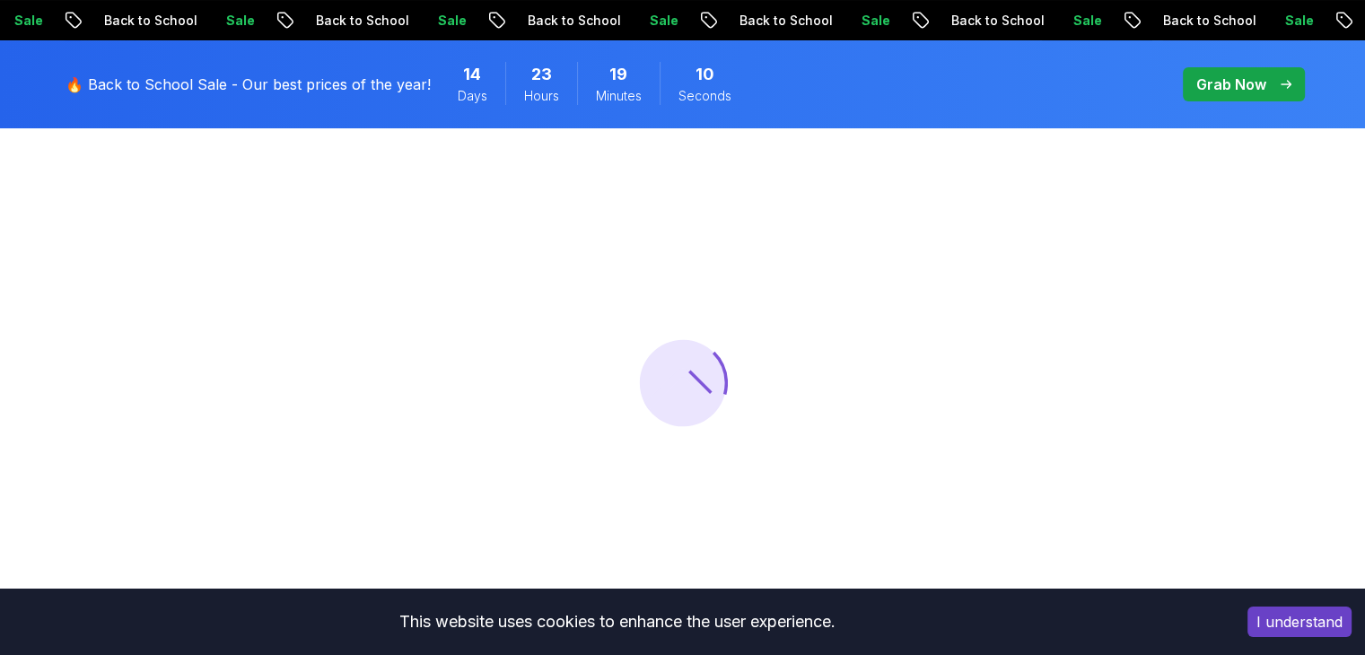
scroll to position [179, 0]
